Goal: Task Accomplishment & Management: Complete application form

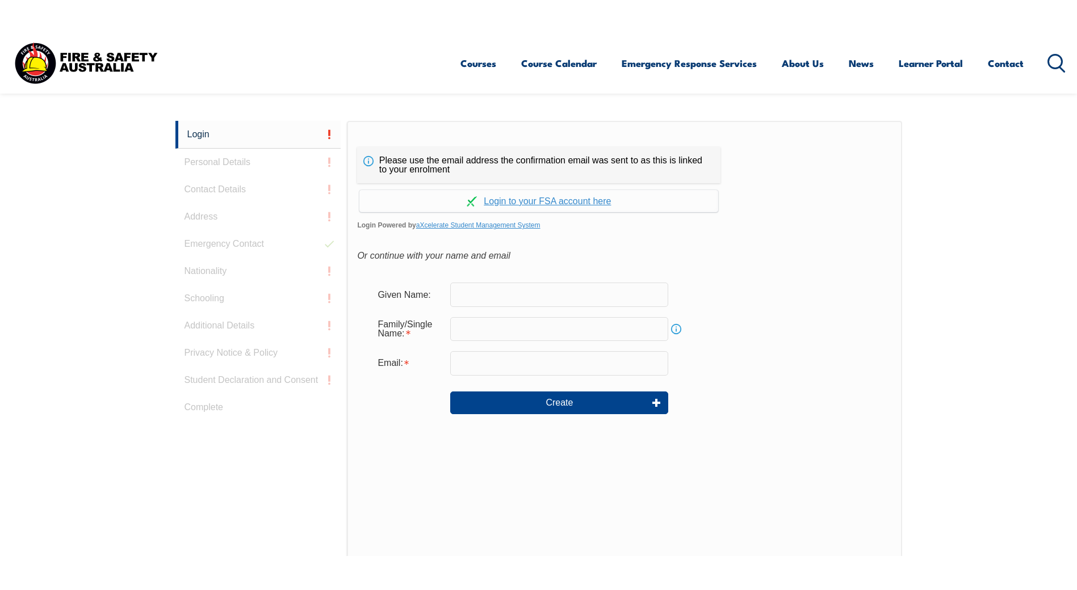
scroll to position [303, 0]
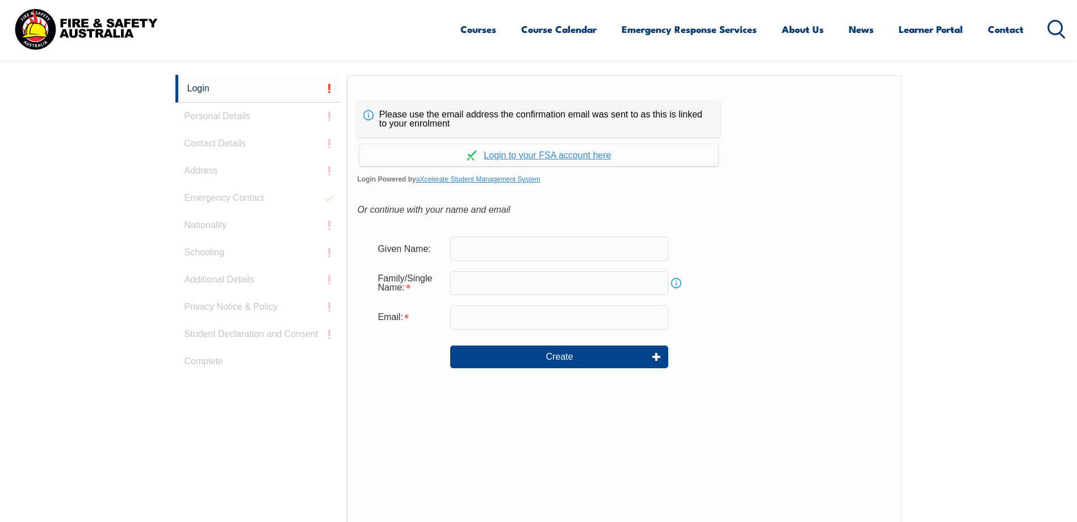
click at [504, 247] on input "text" at bounding box center [559, 249] width 218 height 24
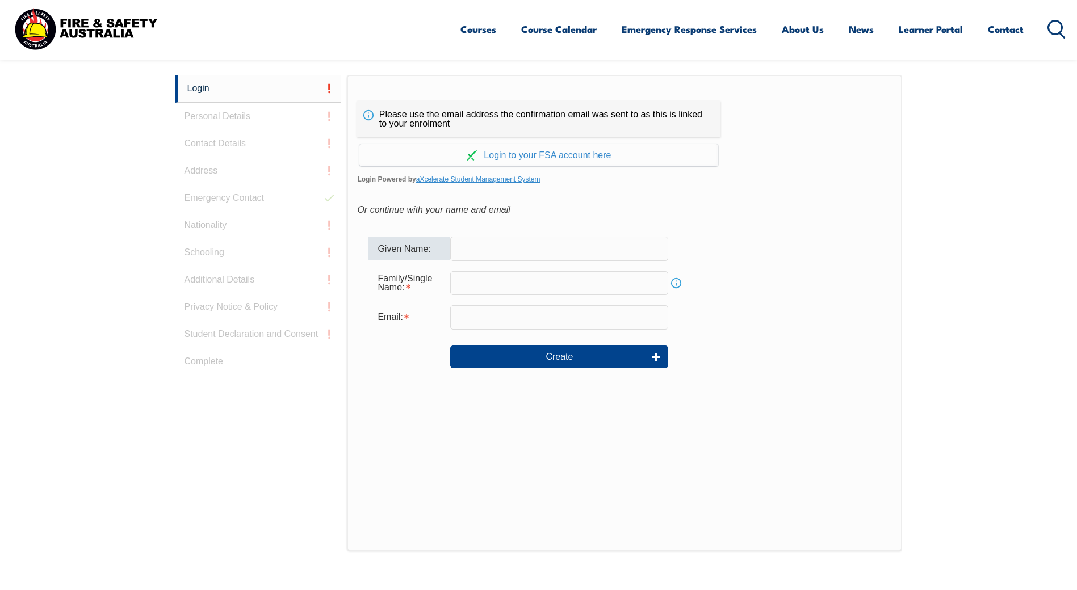
type input "n"
type input "NICOLA TADDEO"
click at [519, 275] on input "text" at bounding box center [559, 283] width 218 height 24
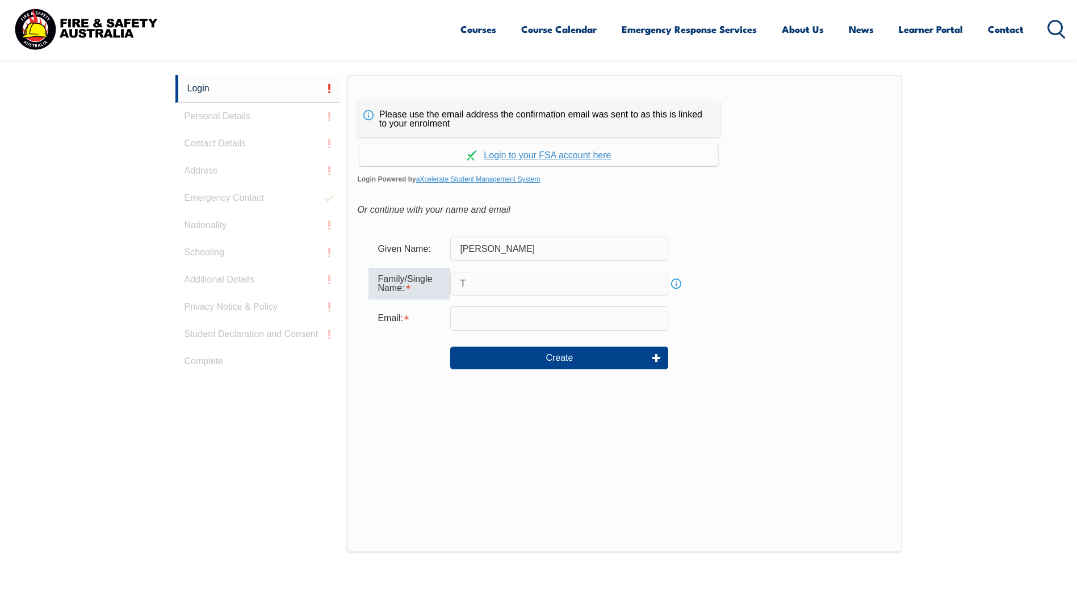
click at [707, 204] on div "Or continue with your name and email" at bounding box center [624, 209] width 534 height 17
click at [498, 278] on input "T" at bounding box center [559, 283] width 218 height 24
type input "TADDEO"
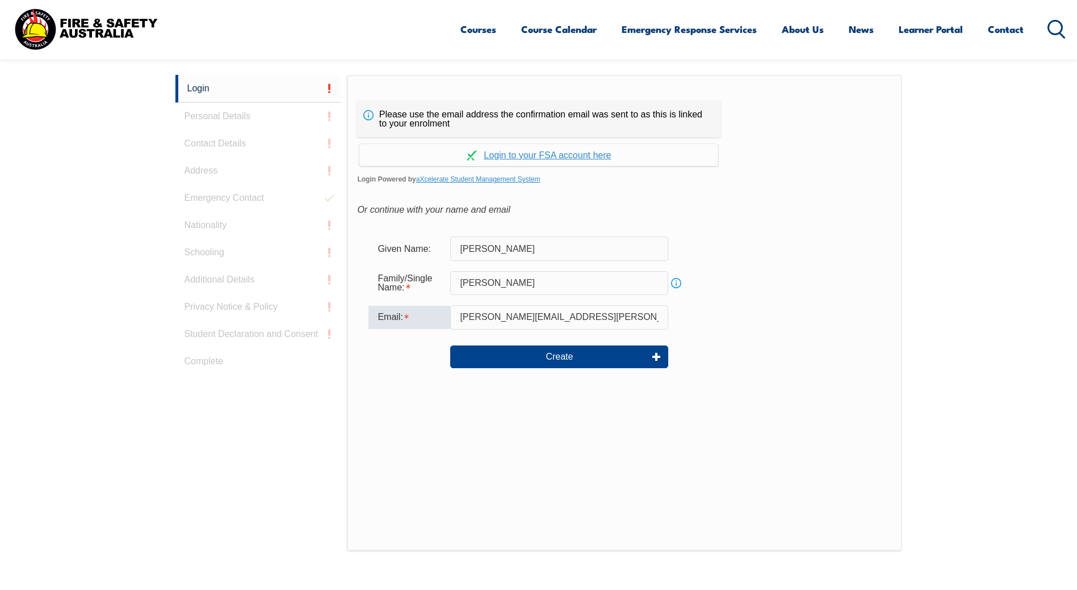
click at [489, 318] on input "shaun.morony@stratcoqld.com.au" at bounding box center [559, 317] width 218 height 24
drag, startPoint x: 304, startPoint y: 316, endPoint x: 196, endPoint y: 316, distance: 107.3
click at [196, 316] on div "Login Personal Details Contact Details Address Emergency Contact Nationality Sc…" at bounding box center [538, 358] width 727 height 567
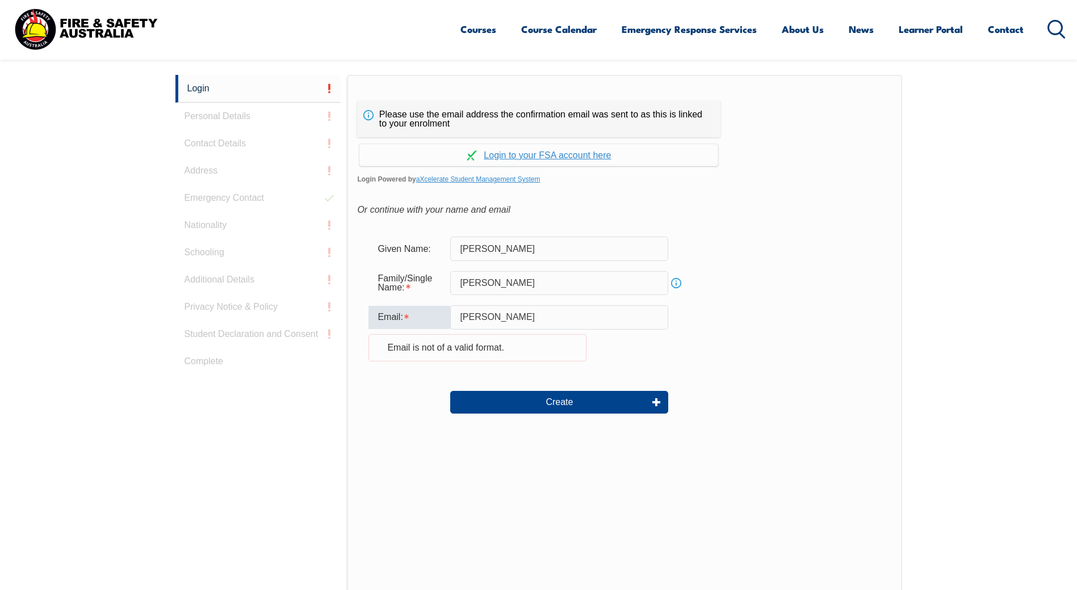
type input "nick.taddeo@stratco.com.au"
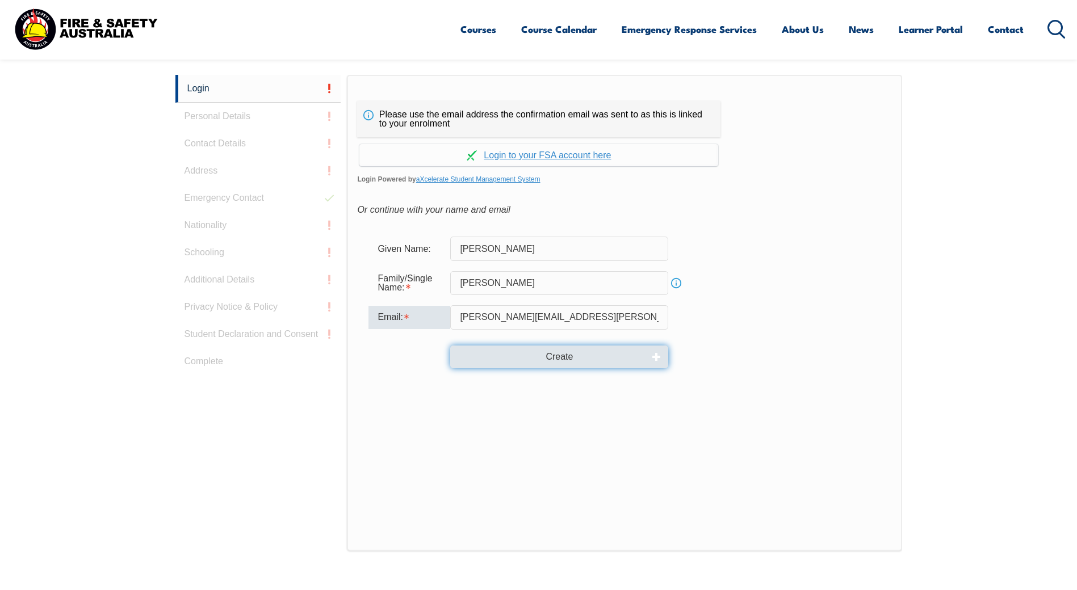
click at [557, 354] on button "Create" at bounding box center [559, 357] width 218 height 23
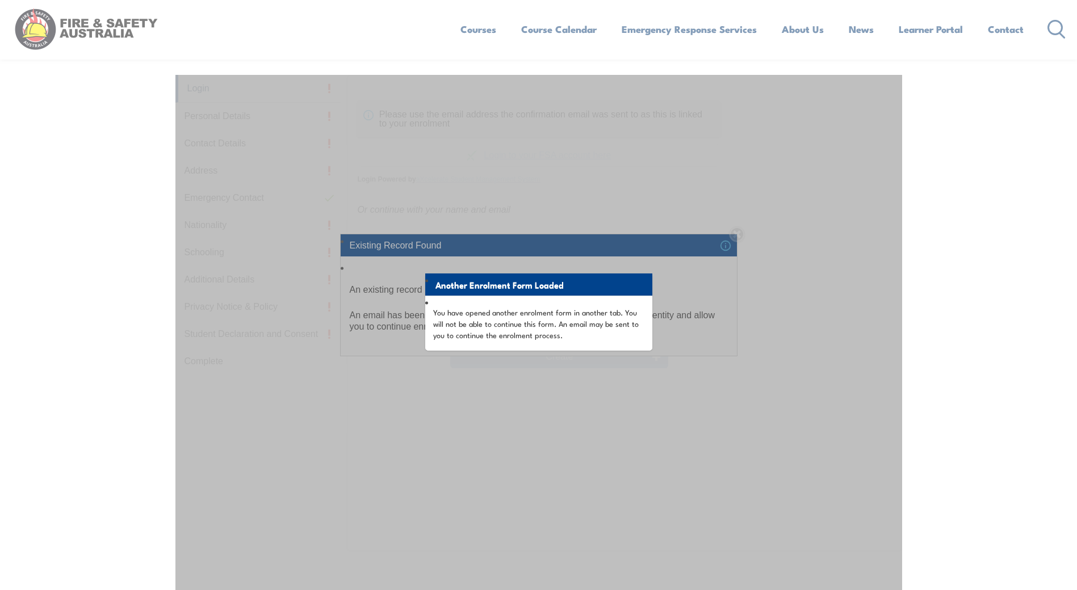
click at [1008, 28] on div "**********" at bounding box center [538, 295] width 1077 height 590
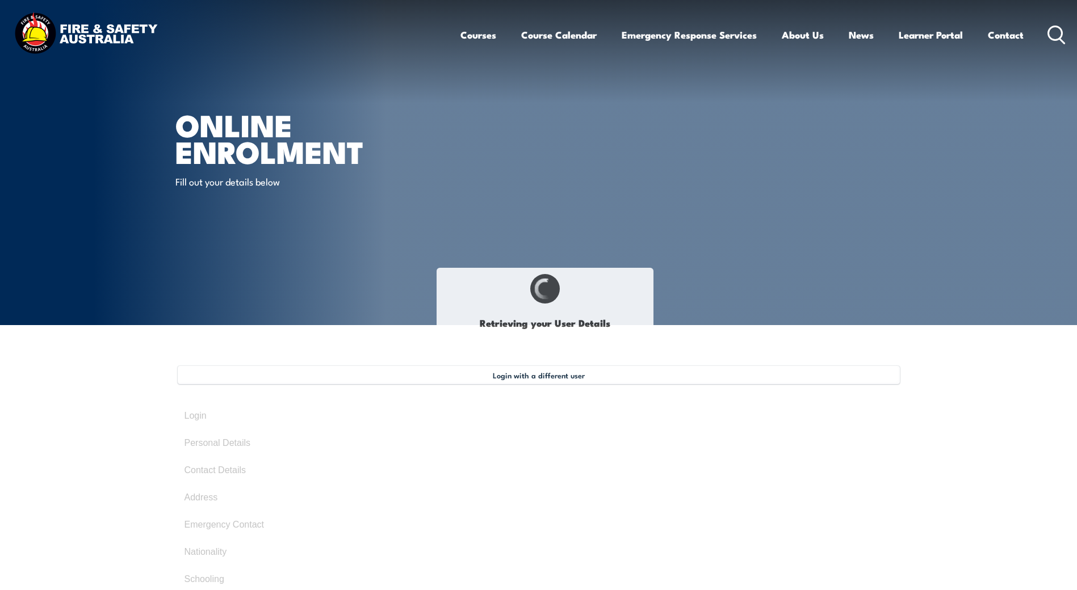
select select "Mr"
type input "[PERSON_NAME]"
type input "Nic"
type input "[PERSON_NAME]"
type input "[DATE]"
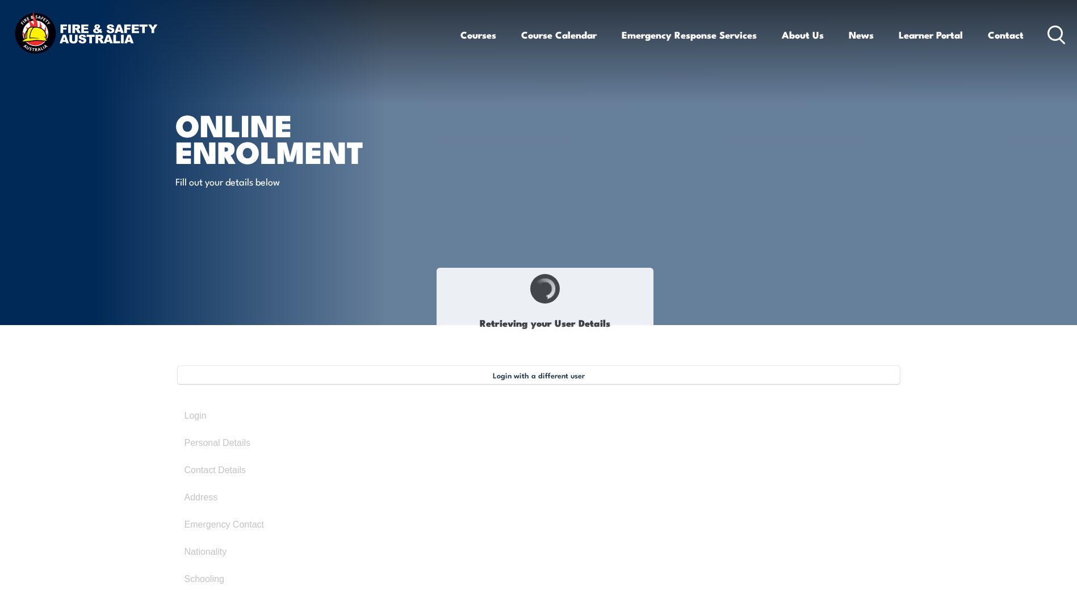
type input "PTRGADAKK2"
select select "M"
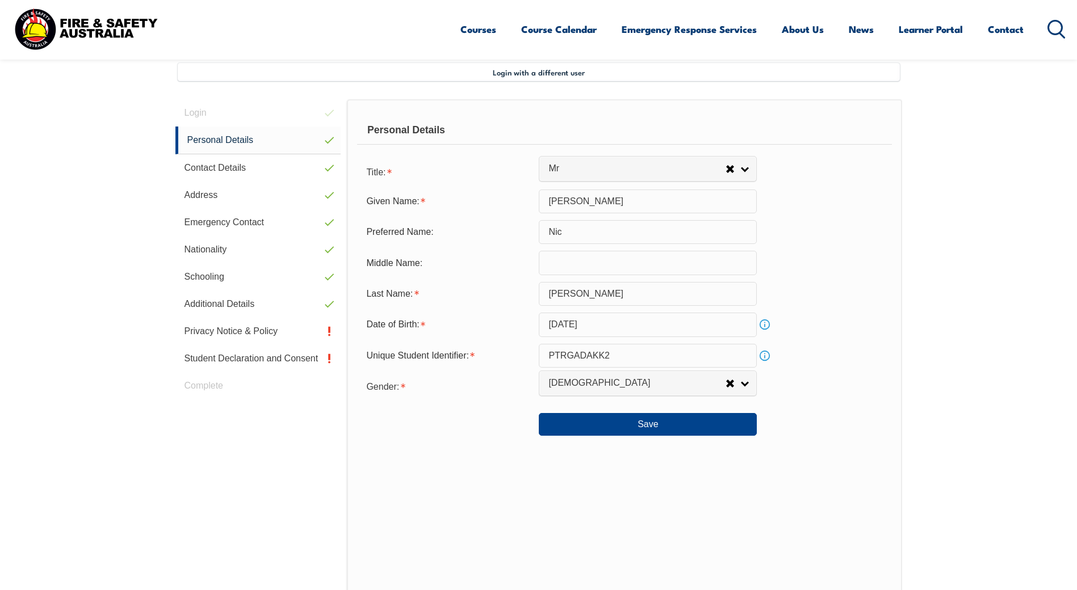
scroll to position [309, 0]
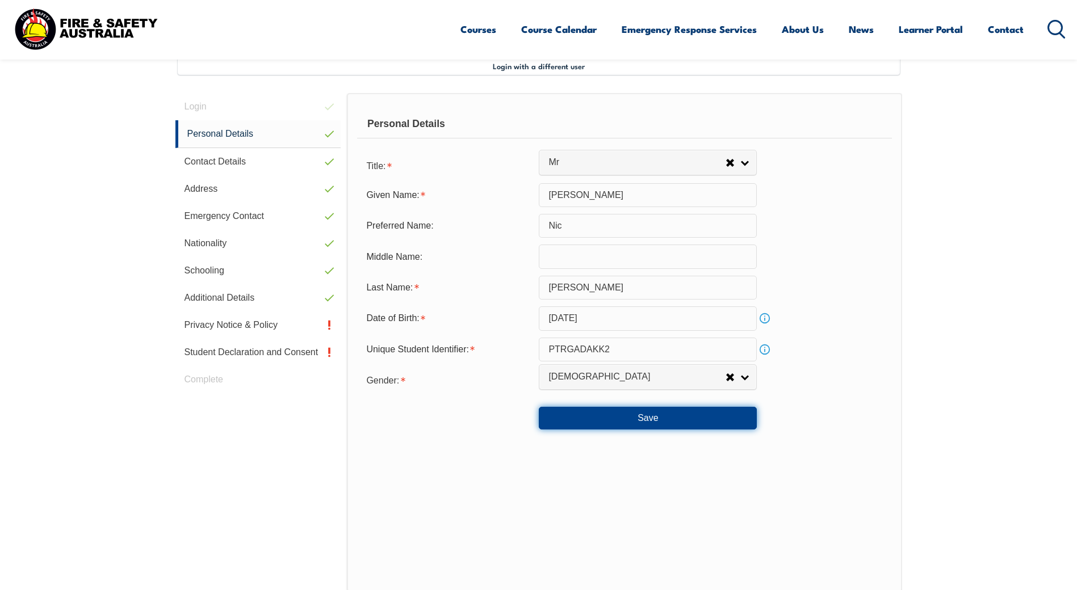
click at [721, 417] on button "Save" at bounding box center [648, 418] width 218 height 23
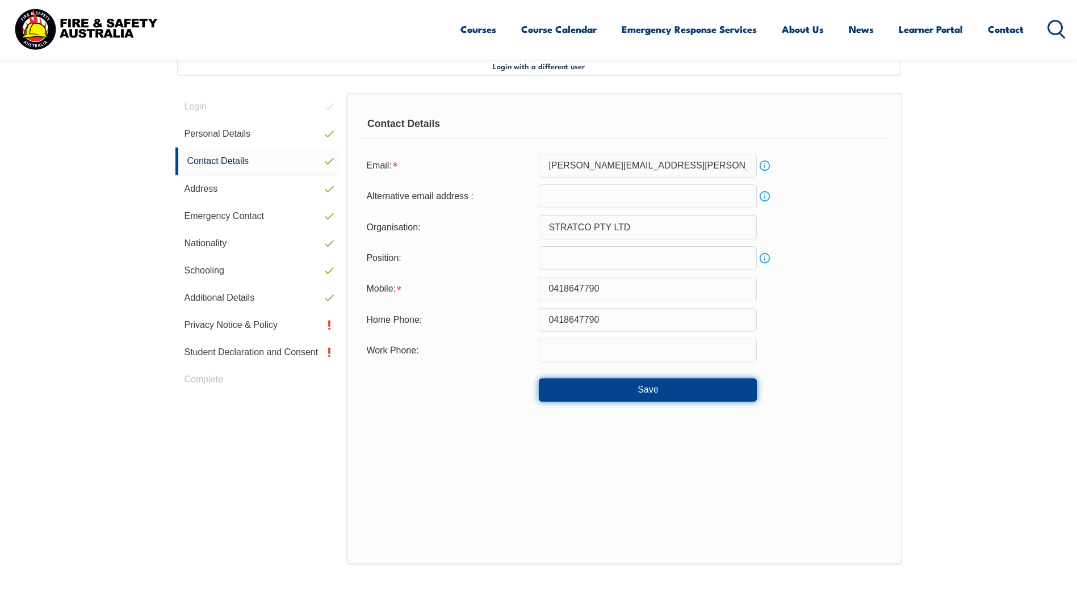
click at [612, 391] on button "Save" at bounding box center [648, 390] width 218 height 23
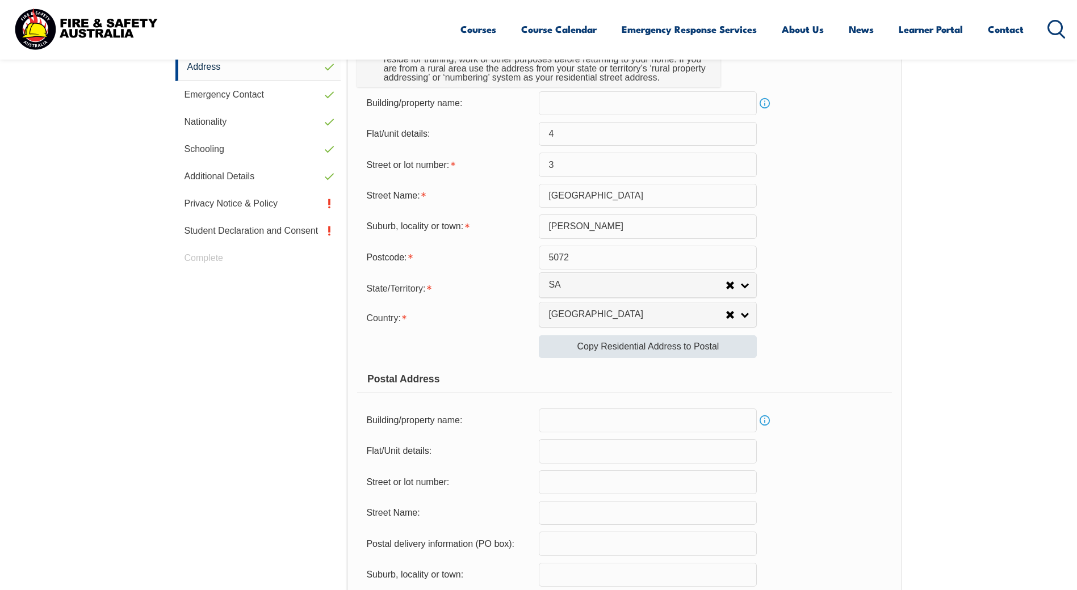
scroll to position [650, 0]
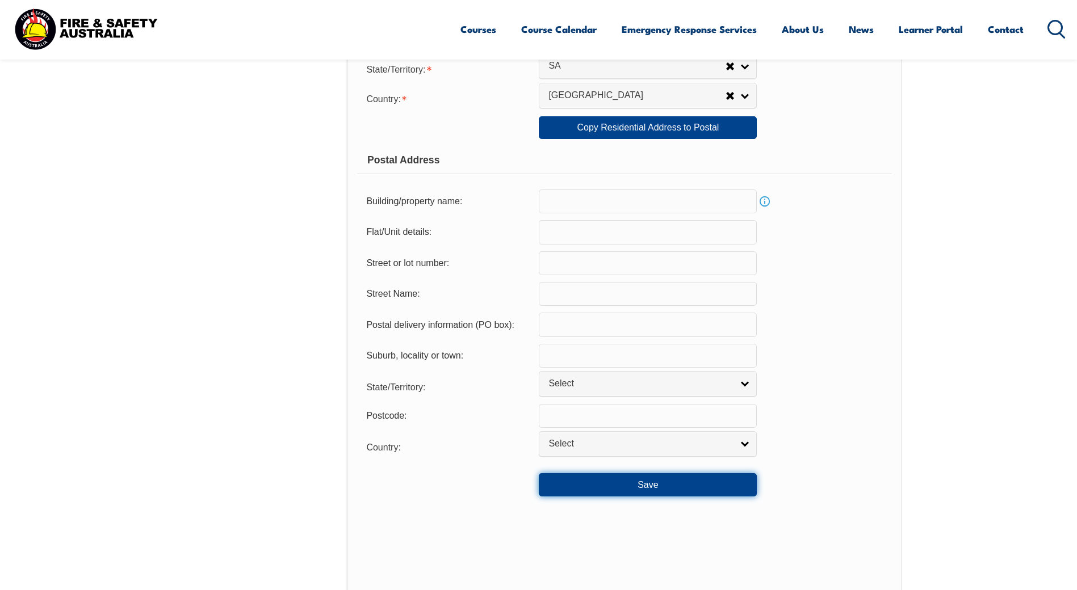
click at [645, 489] on button "Save" at bounding box center [648, 484] width 218 height 23
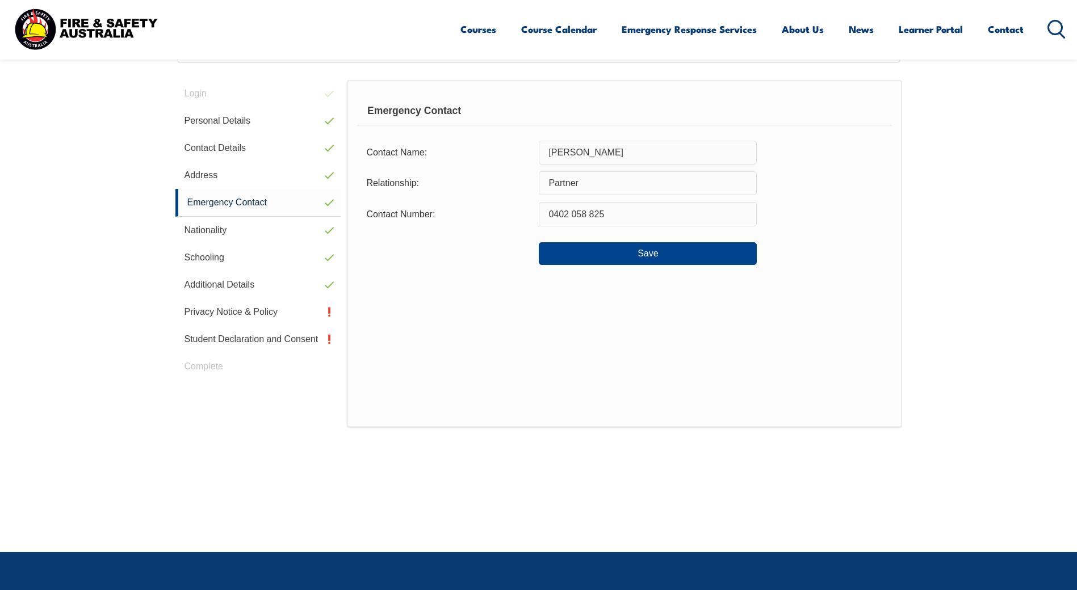
scroll to position [309, 0]
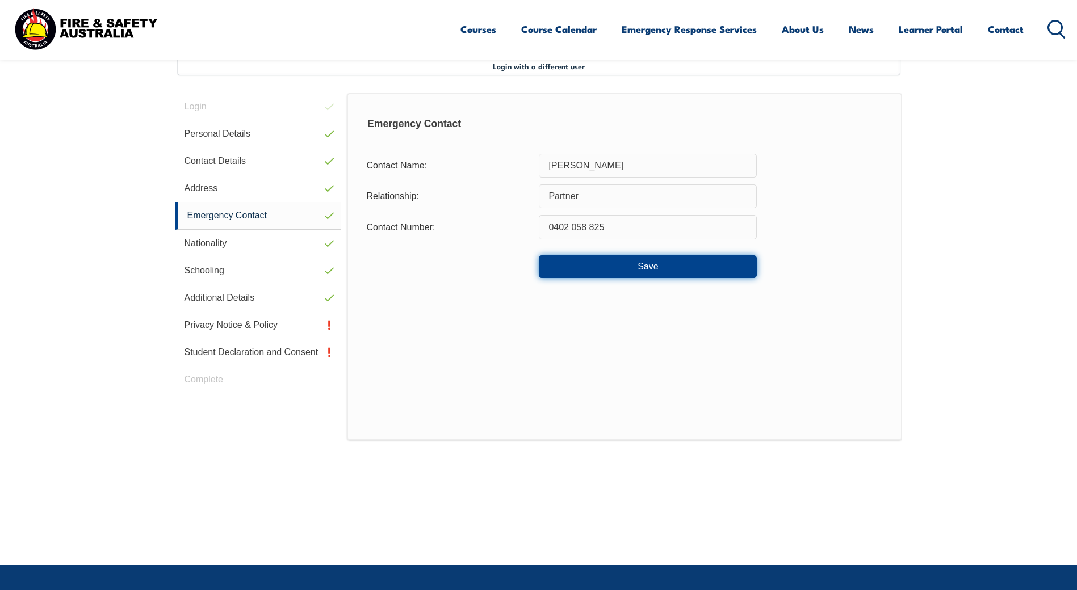
click at [632, 271] on button "Save" at bounding box center [648, 266] width 218 height 23
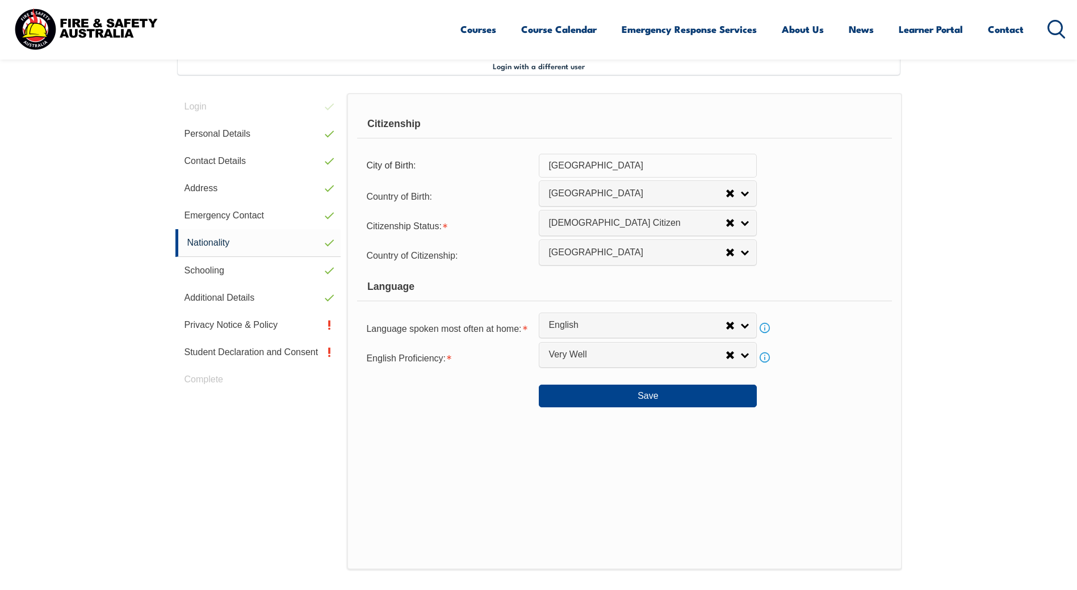
click at [555, 165] on input "adelaide" at bounding box center [648, 166] width 218 height 24
type input "Adelaide"
click at [501, 454] on div "Citizenship City of Birth: Adelaide Country of Birth: Adelie Land (France) Afgh…" at bounding box center [624, 331] width 555 height 477
click at [621, 402] on button "Save" at bounding box center [648, 396] width 218 height 23
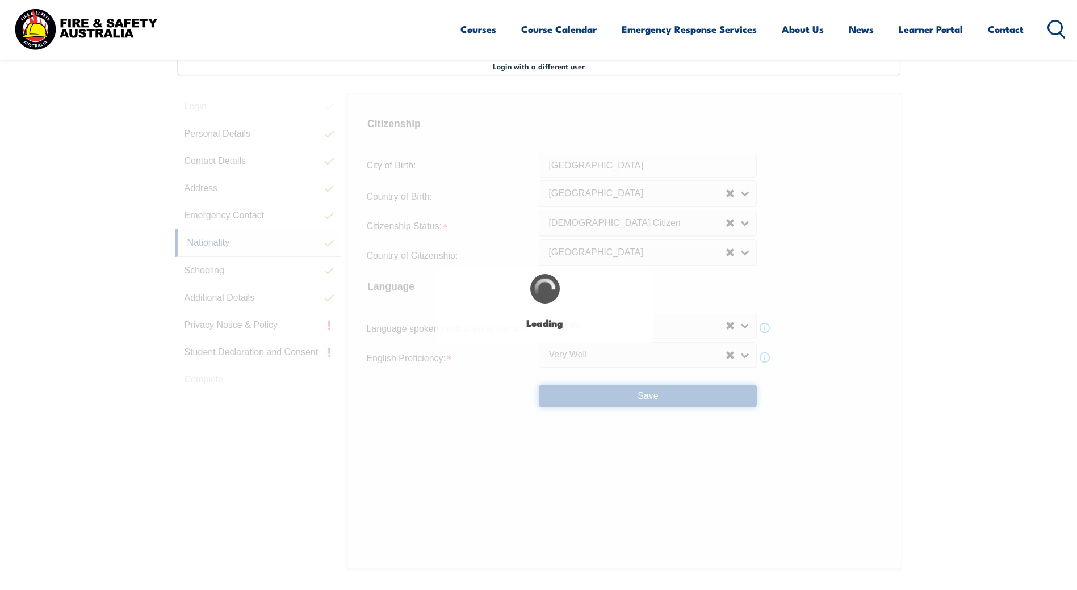
select select "false"
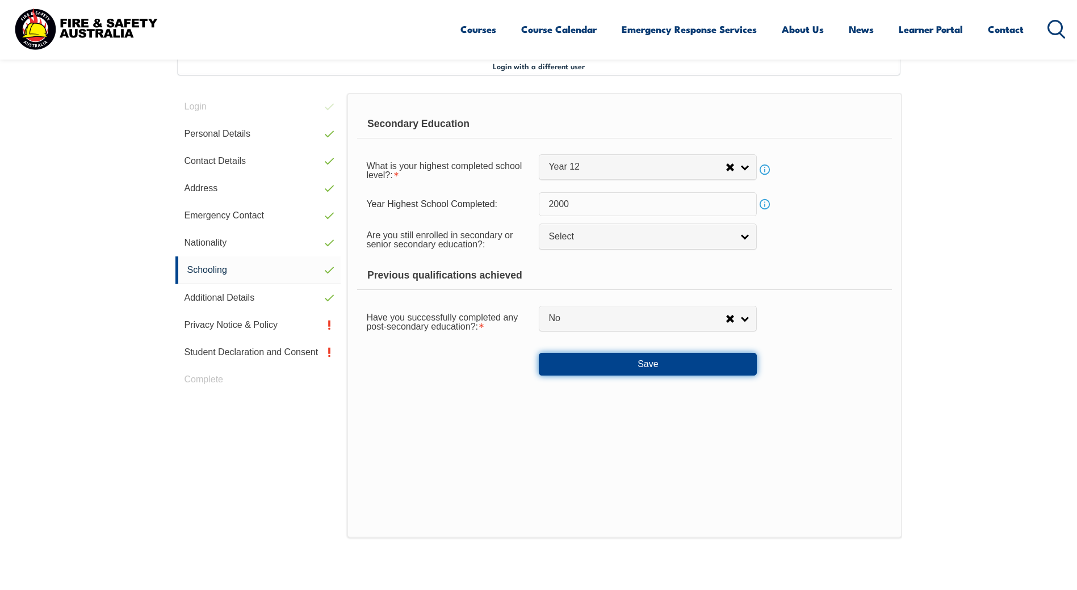
click at [626, 374] on button "Save" at bounding box center [648, 364] width 218 height 23
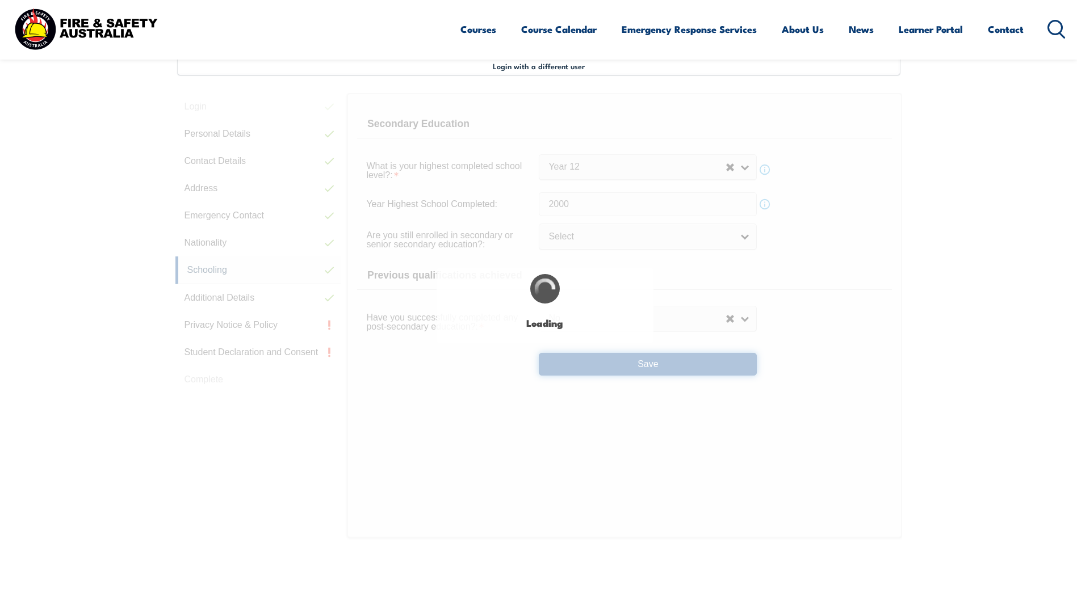
select select "false"
select select
select select "false"
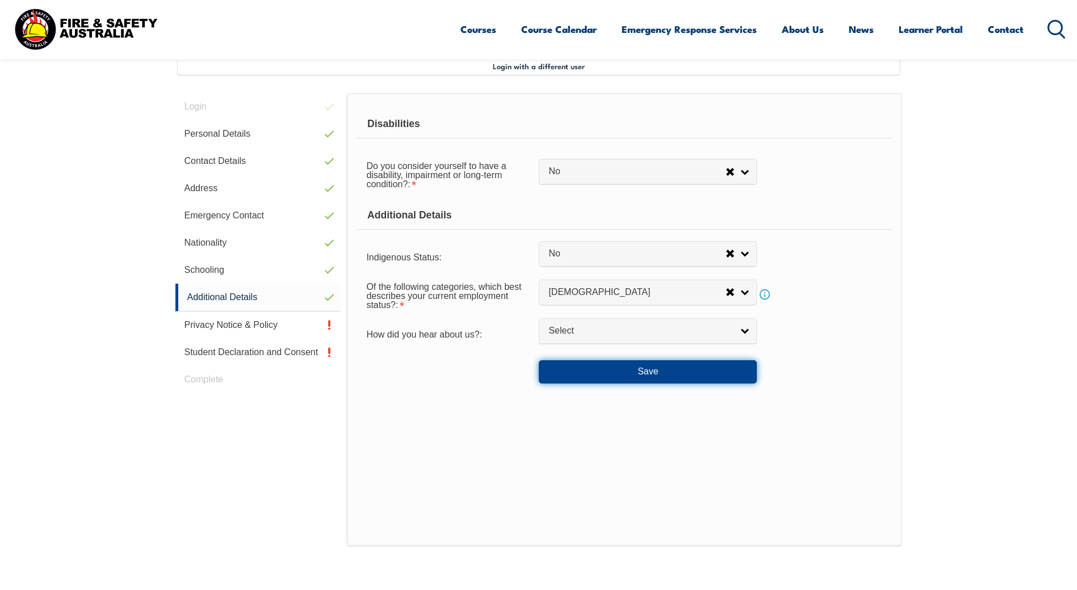
click at [626, 373] on button "Save" at bounding box center [648, 371] width 218 height 23
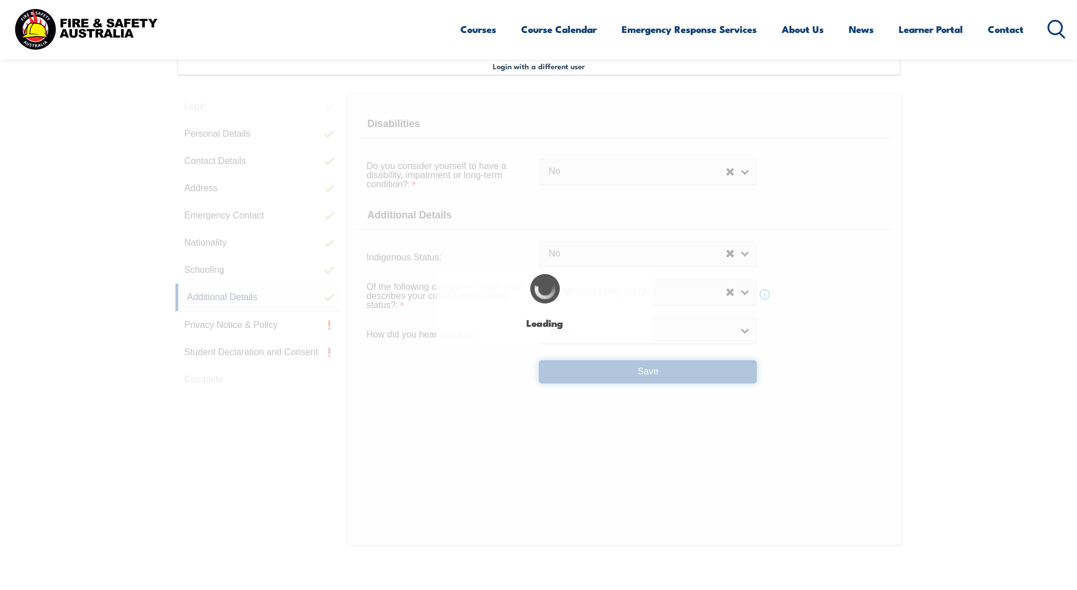
select select "false"
select select
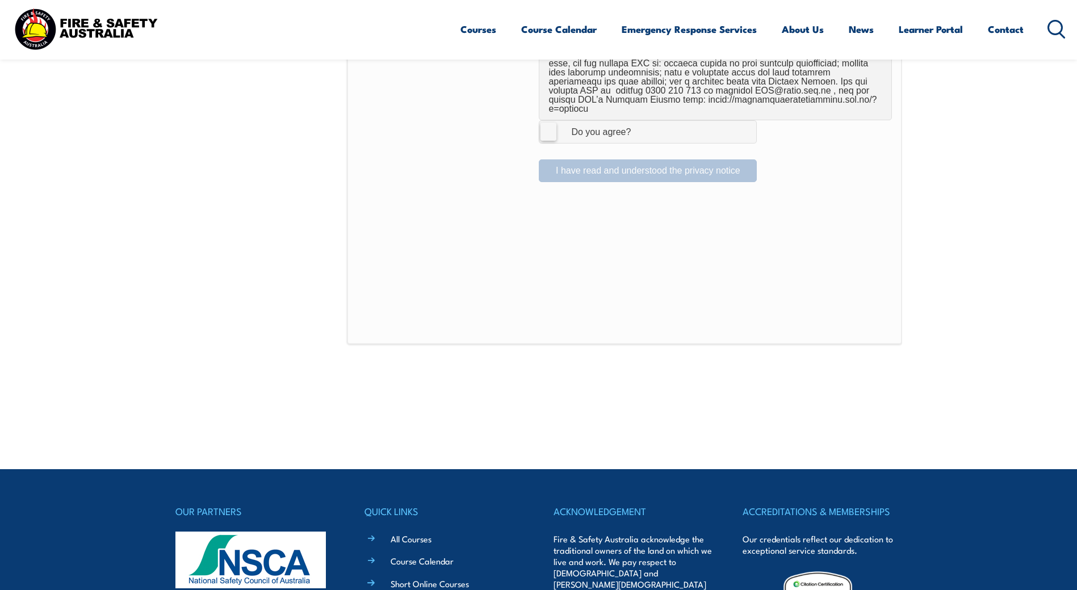
scroll to position [820, 0]
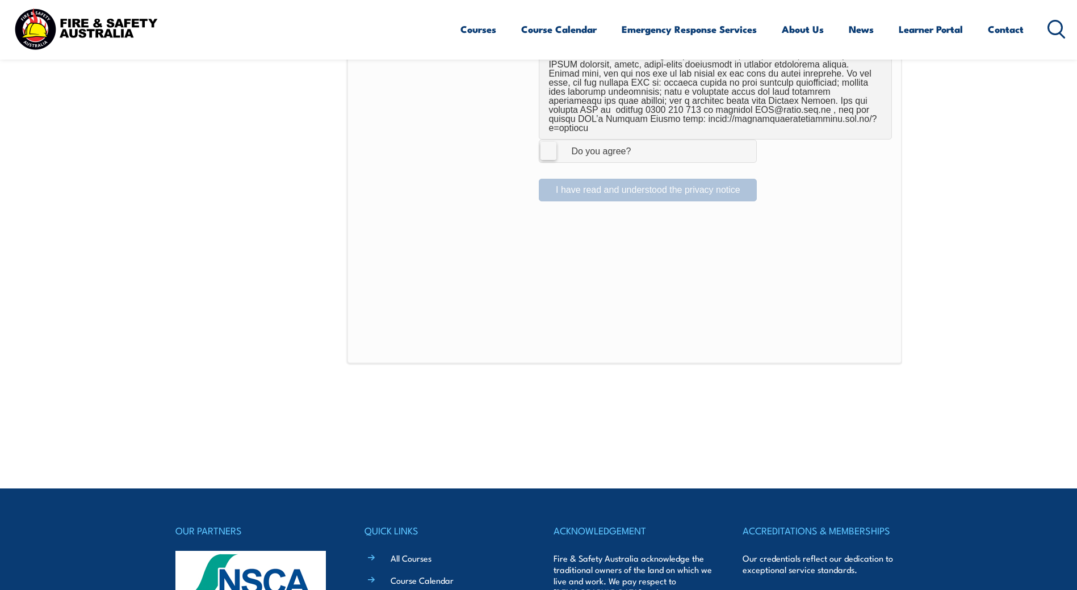
click at [548, 144] on label "I Agree Do you agree?" at bounding box center [648, 151] width 218 height 23
click at [640, 144] on input "I Agree Do you agree?" at bounding box center [649, 151] width 19 height 22
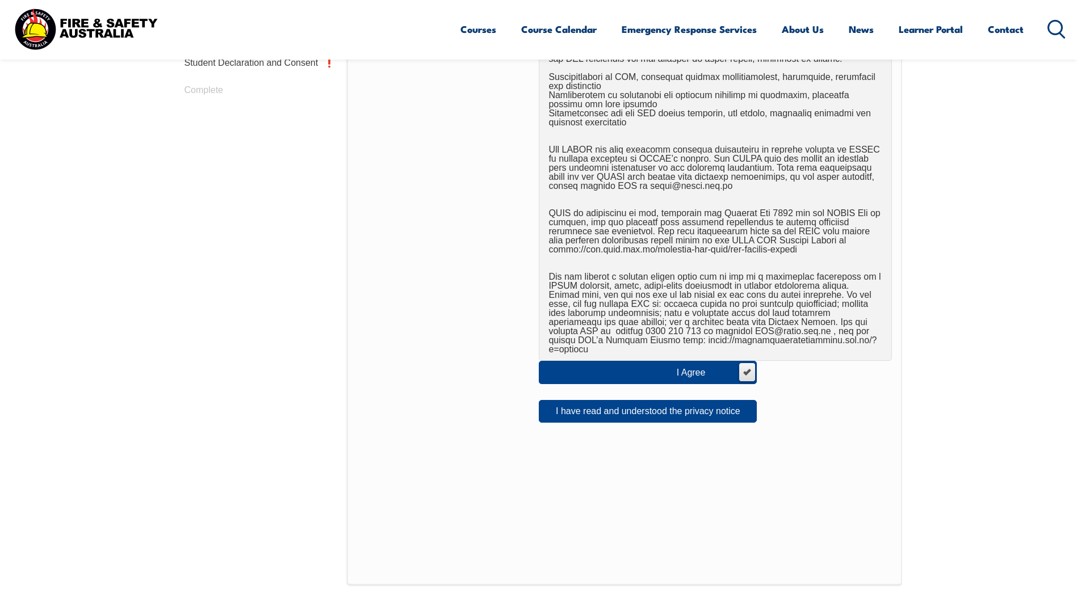
scroll to position [593, 0]
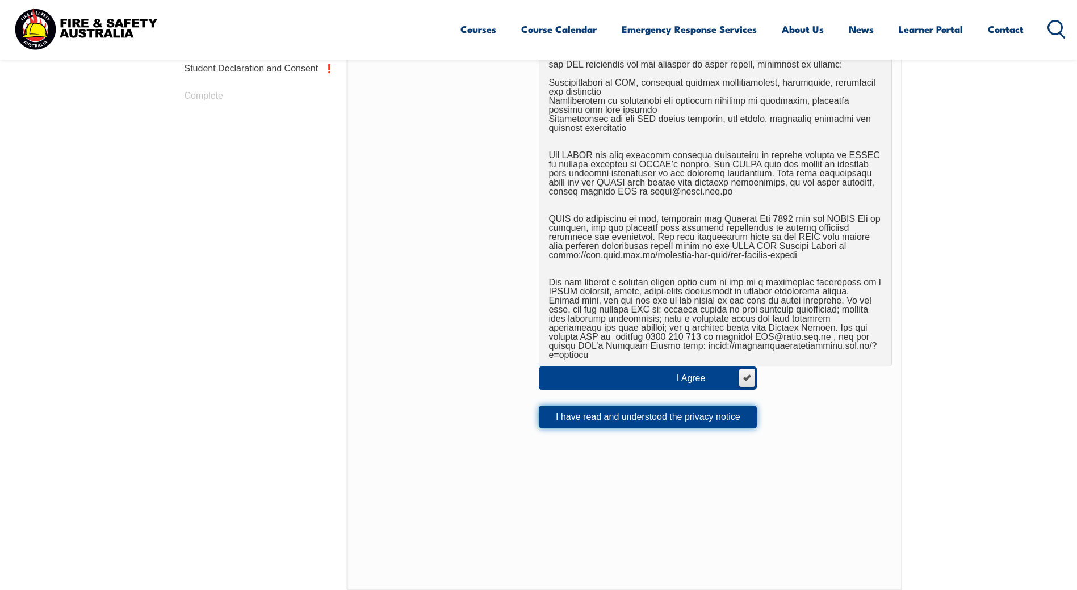
click at [643, 408] on button "I have read and understood the privacy notice" at bounding box center [648, 417] width 218 height 23
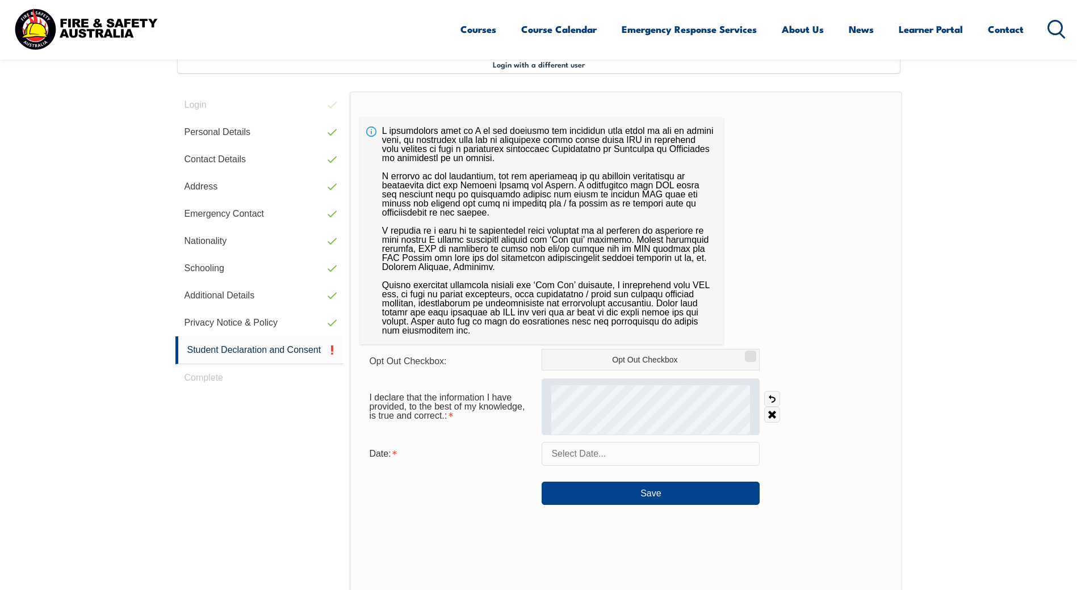
scroll to position [309, 0]
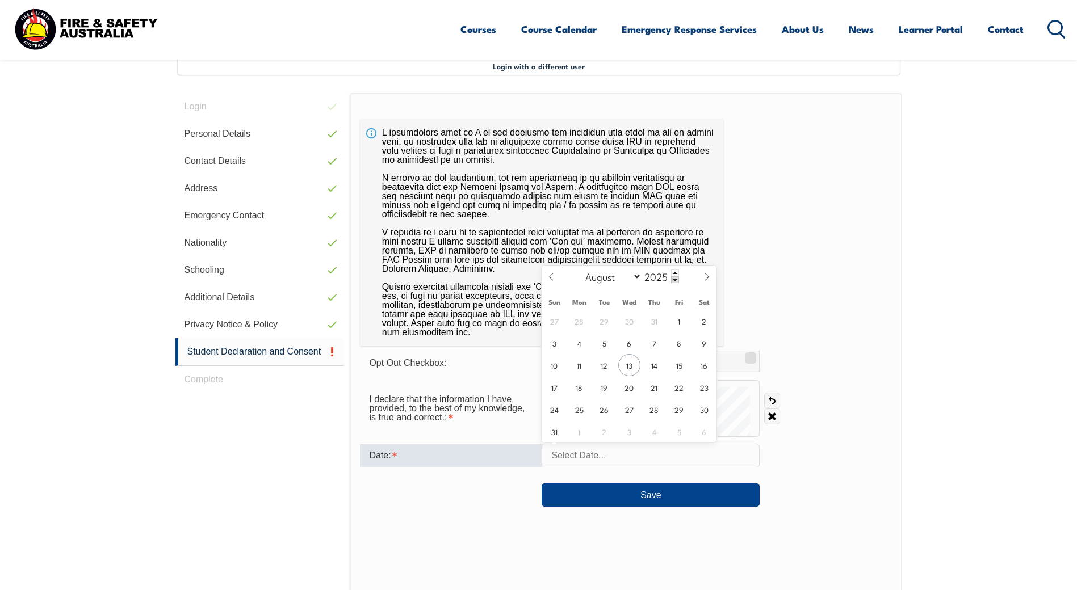
click at [565, 444] on input "text" at bounding box center [650, 456] width 218 height 24
click at [629, 363] on span "13" at bounding box center [629, 365] width 22 height 22
type input "August 13, 2025"
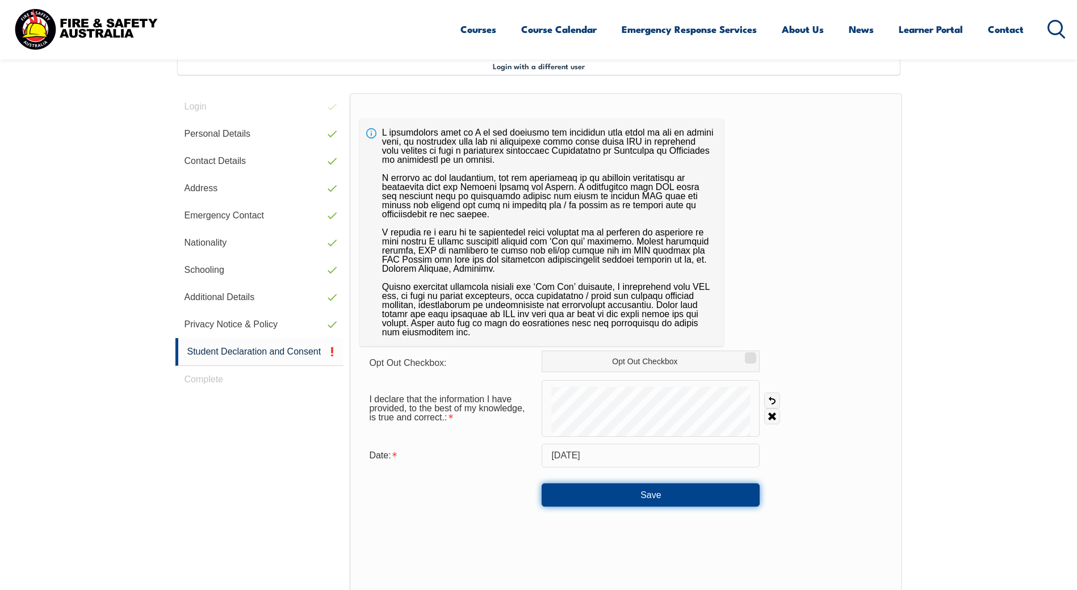
click at [609, 495] on button "Save" at bounding box center [650, 495] width 218 height 23
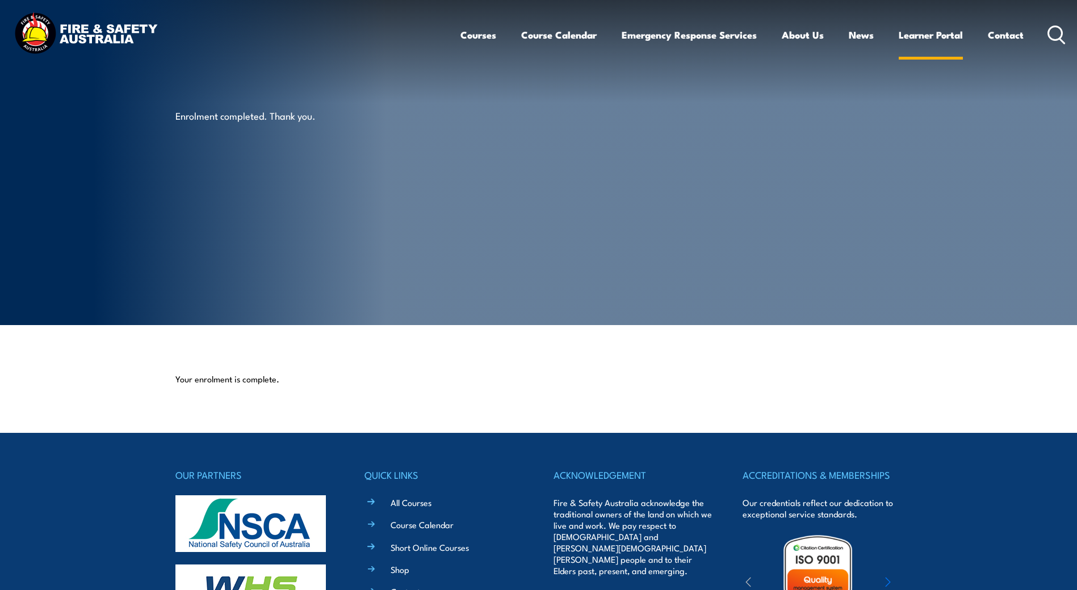
click at [929, 31] on link "Learner Portal" at bounding box center [930, 35] width 64 height 30
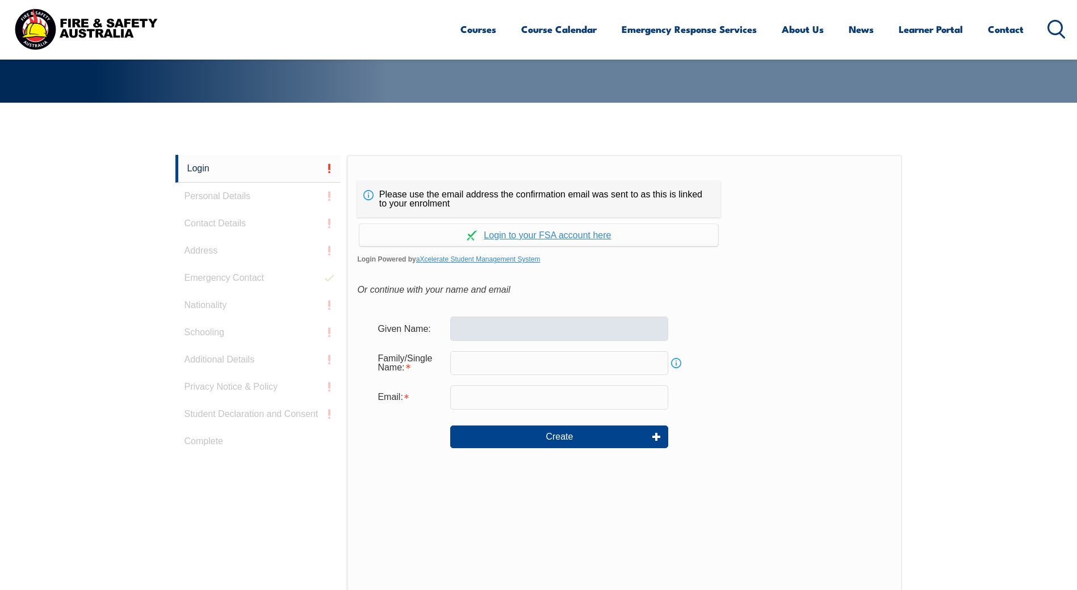
scroll to position [75, 0]
